Goal: Transaction & Acquisition: Download file/media

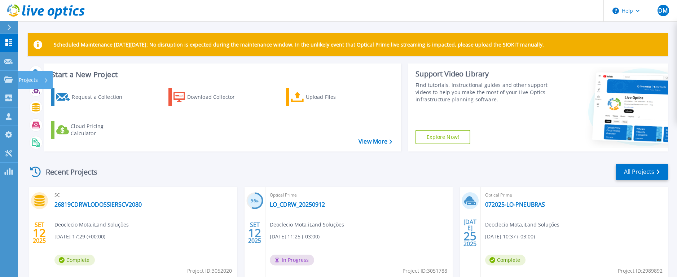
click at [38, 80] on p "Projects" at bounding box center [28, 80] width 19 height 19
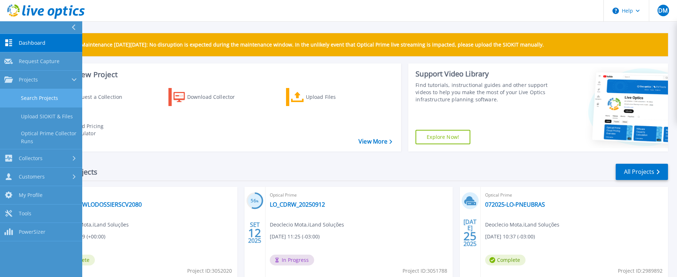
click at [52, 95] on link "Search Projects" at bounding box center [41, 98] width 82 height 18
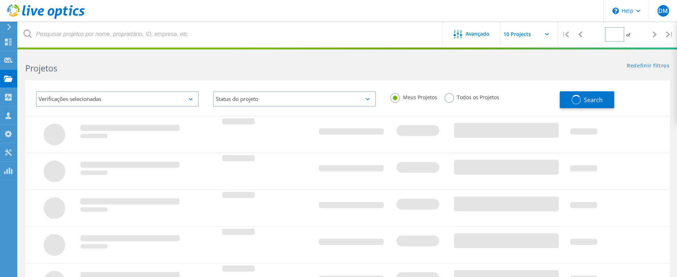
type input "1"
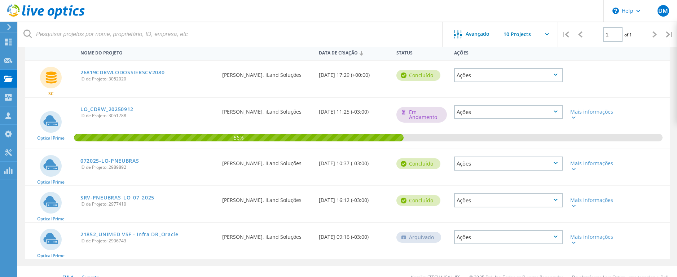
scroll to position [83, 0]
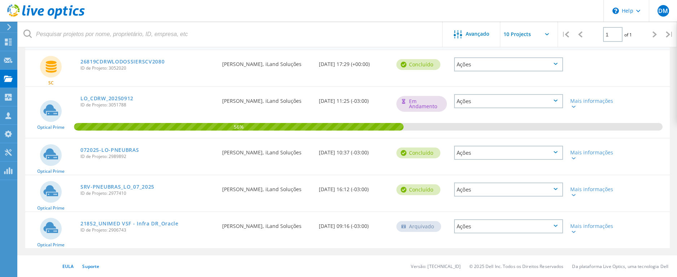
click at [11, 27] on use at bounding box center [9, 27] width 4 height 6
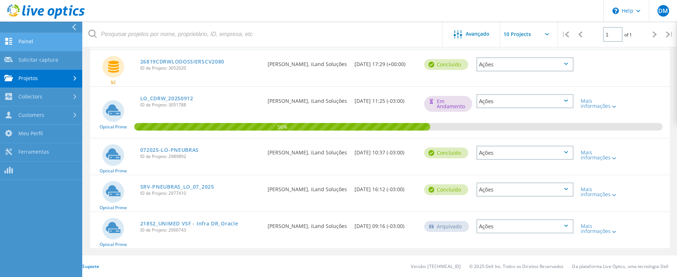
click at [21, 41] on link "Painel" at bounding box center [41, 42] width 82 height 18
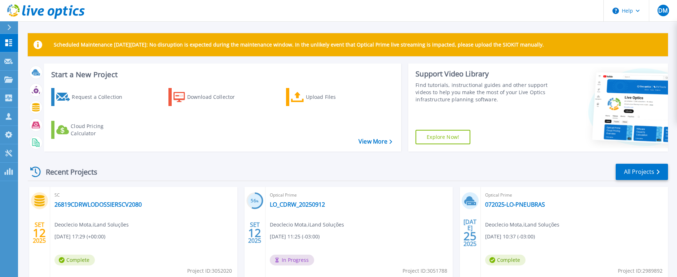
click at [454, 137] on link "Explore Now!" at bounding box center [442, 137] width 55 height 14
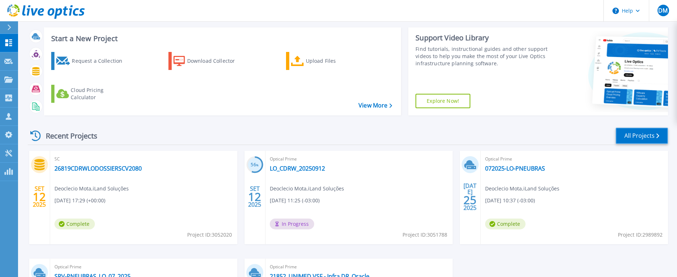
click at [639, 134] on link "All Projects" at bounding box center [642, 136] width 52 height 16
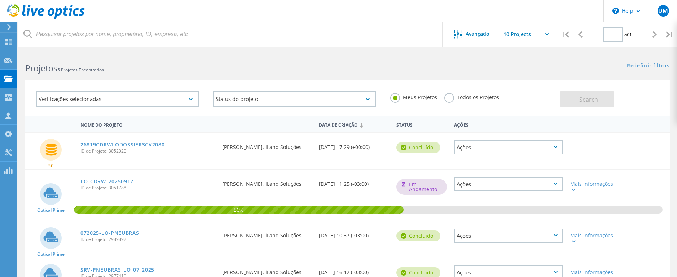
type input "1"
click at [10, 25] on icon at bounding box center [8, 27] width 5 height 6
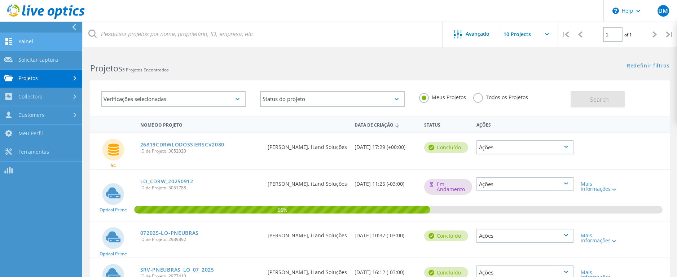
click at [27, 43] on link "Painel" at bounding box center [41, 42] width 82 height 18
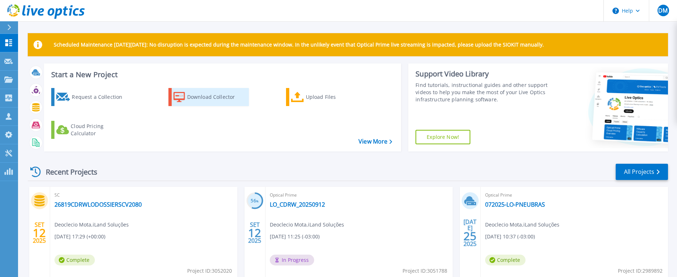
click at [204, 94] on div "Download Collector" at bounding box center [216, 97] width 58 height 14
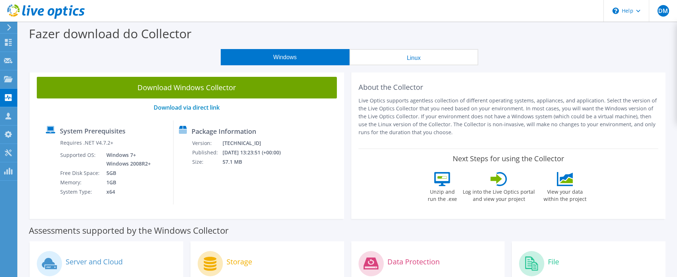
click at [414, 56] on button "Linux" at bounding box center [413, 57] width 129 height 16
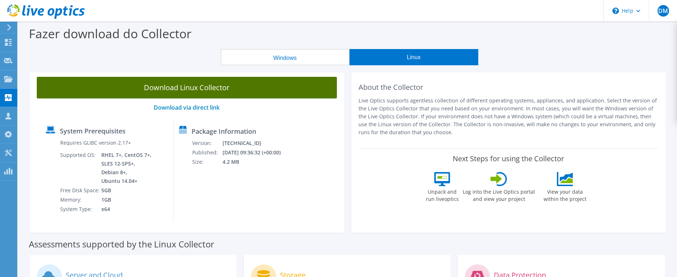
click at [192, 87] on link "Download Linux Collector" at bounding box center [187, 88] width 300 height 22
